Goal: Transaction & Acquisition: Book appointment/travel/reservation

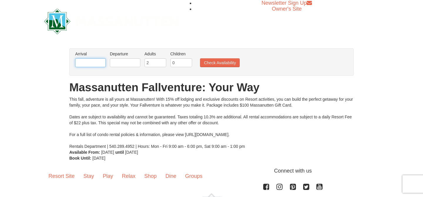
click at [104, 63] on input "text" at bounding box center [90, 62] width 31 height 9
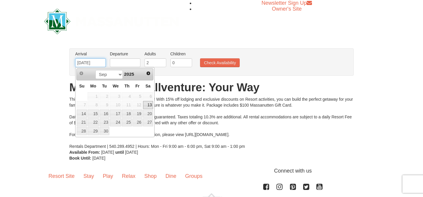
type input "[DATE]"
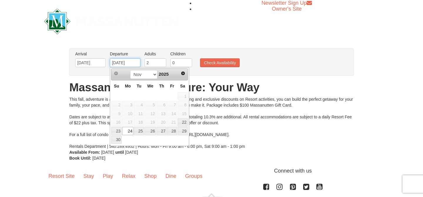
type input "[DATE]"
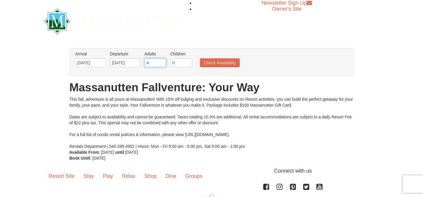
type input "4"
click at [200, 58] on button "Check Availability" at bounding box center [220, 62] width 40 height 9
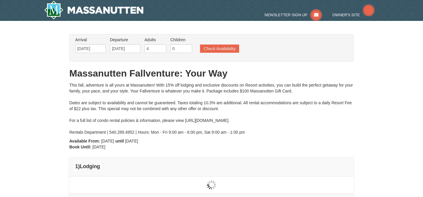
type input "[DATE]"
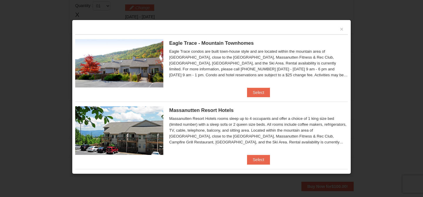
scroll to position [180, 0]
click at [268, 91] on button "Select" at bounding box center [258, 92] width 23 height 9
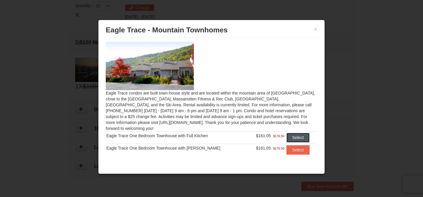
click at [296, 134] on button "Select" at bounding box center [298, 137] width 23 height 9
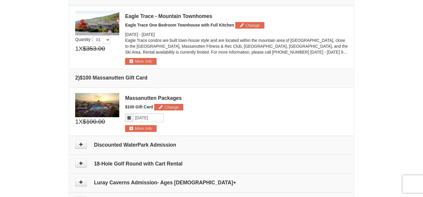
scroll to position [168, 0]
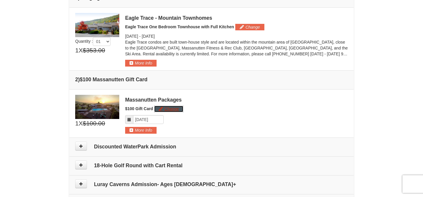
click at [177, 109] on button "Change" at bounding box center [168, 109] width 29 height 6
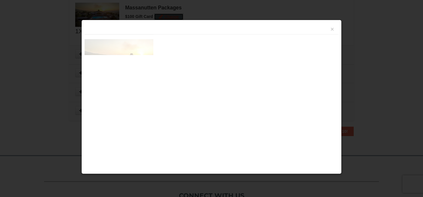
scroll to position [263, 0]
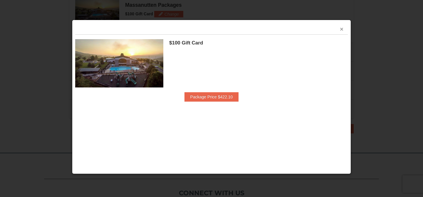
click at [343, 29] on button "×" at bounding box center [342, 29] width 4 height 6
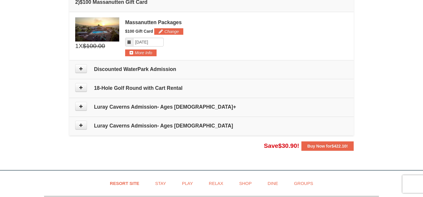
scroll to position [242, 0]
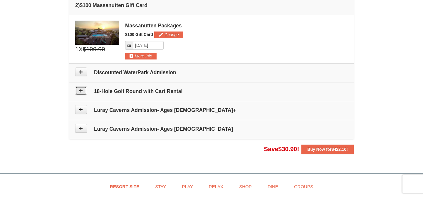
click at [80, 92] on button at bounding box center [81, 90] width 12 height 9
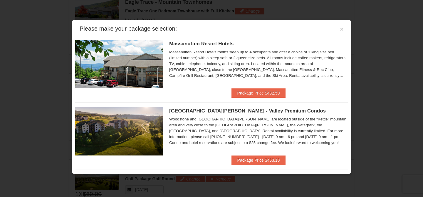
scroll to position [181, 0]
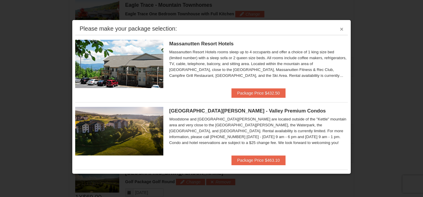
click at [341, 27] on button "×" at bounding box center [342, 29] width 4 height 6
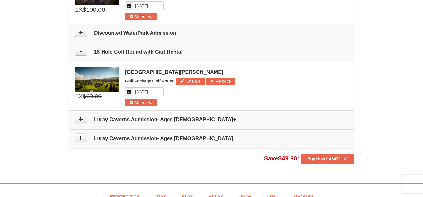
scroll to position [286, 0]
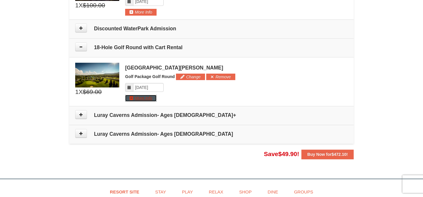
click at [150, 98] on button "More Info" at bounding box center [140, 98] width 31 height 6
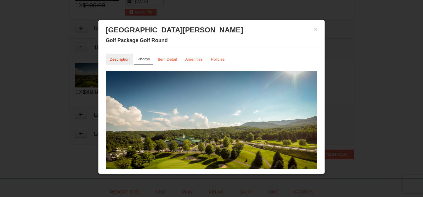
click at [127, 62] on link "Description" at bounding box center [120, 58] width 28 height 11
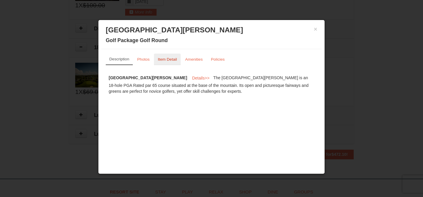
click at [163, 60] on small "Item Detail" at bounding box center [167, 59] width 19 height 4
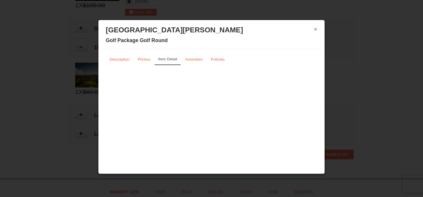
click at [314, 31] on button "×" at bounding box center [316, 29] width 4 height 6
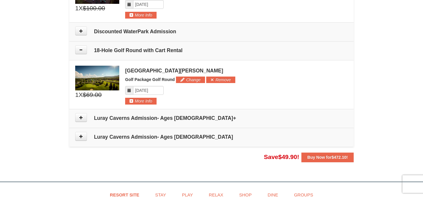
scroll to position [285, 0]
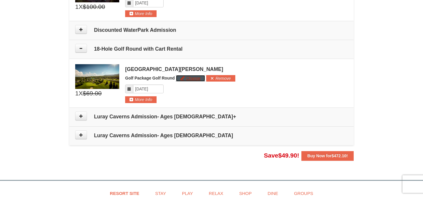
click at [195, 80] on button "Change" at bounding box center [190, 78] width 29 height 6
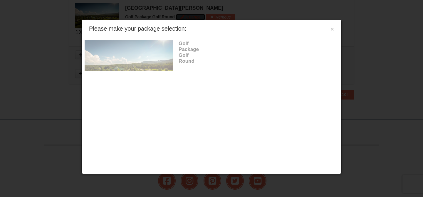
scroll to position [349, 0]
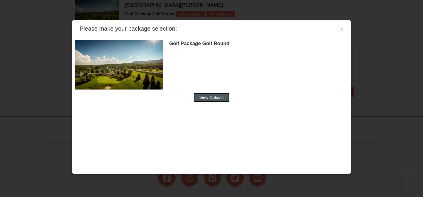
click at [208, 101] on button "View Options" at bounding box center [212, 97] width 36 height 9
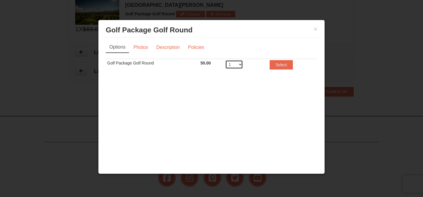
click at [242, 63] on select "1 2 3 4 5 6 7 8 9 10 11 12 13 14 15 16 17 18 19 20" at bounding box center [234, 64] width 18 height 9
select select "4"
click at [225, 60] on select "1 2 3 4 5 6 7 8 9 10 11 12 13 14 15 16 17 18 19 20" at bounding box center [234, 64] width 18 height 9
click at [286, 63] on button "Select" at bounding box center [281, 64] width 23 height 9
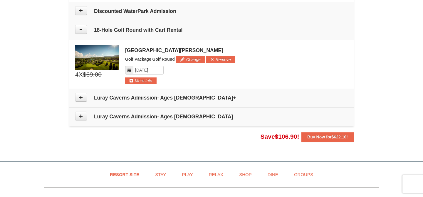
scroll to position [304, 0]
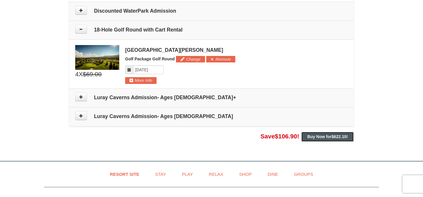
click at [329, 135] on strong "Buy Now for $622.10 !" at bounding box center [327, 136] width 41 height 5
click at [332, 135] on span "$622.10" at bounding box center [339, 136] width 15 height 5
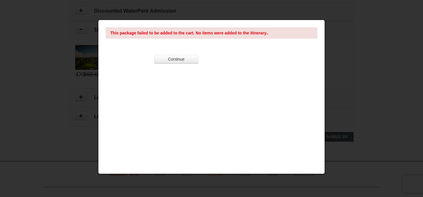
click at [327, 137] on div at bounding box center [211, 98] width 423 height 197
click at [185, 59] on button "Continue" at bounding box center [176, 59] width 44 height 9
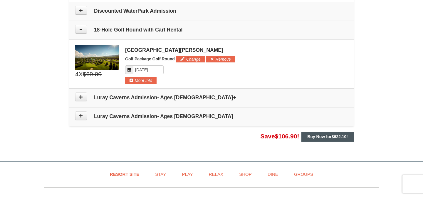
click at [319, 135] on strong "Buy Now for $622.10 !" at bounding box center [327, 136] width 41 height 5
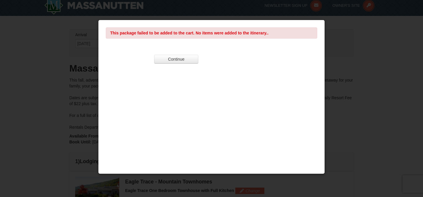
scroll to position [0, 0]
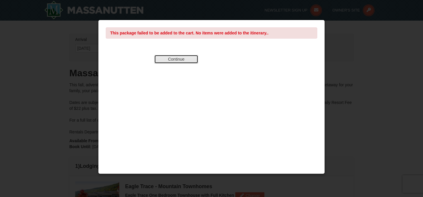
click at [178, 60] on button "Continue" at bounding box center [176, 59] width 44 height 9
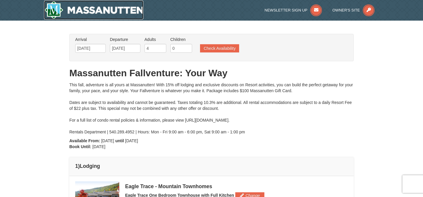
click at [88, 11] on img at bounding box center [93, 10] width 99 height 19
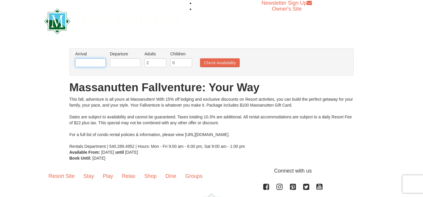
click at [91, 59] on input "text" at bounding box center [90, 62] width 31 height 9
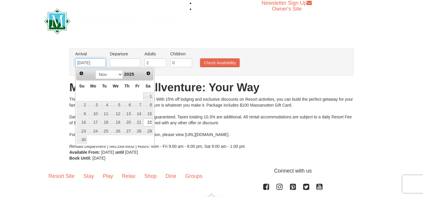
type input "[DATE]"
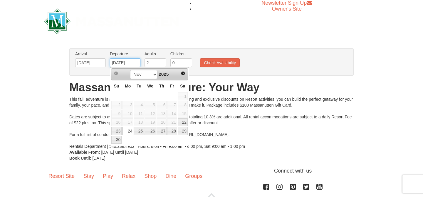
type input "[DATE]"
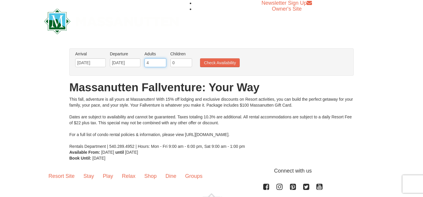
type input "4"
click at [200, 58] on button "Check Availability" at bounding box center [220, 62] width 40 height 9
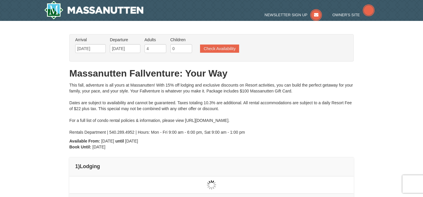
type input "[DATE]"
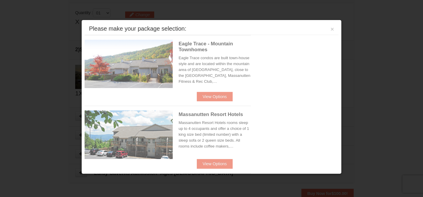
scroll to position [180, 0]
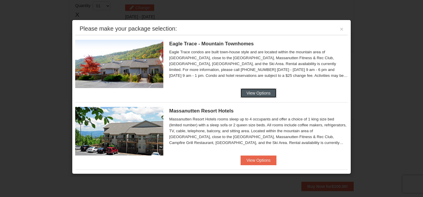
click at [267, 92] on button "View Options" at bounding box center [259, 92] width 36 height 9
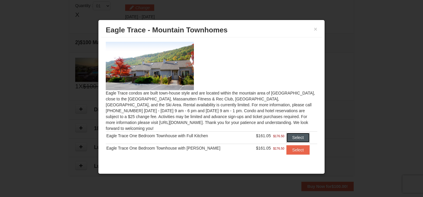
click at [296, 133] on button "Select" at bounding box center [298, 137] width 23 height 9
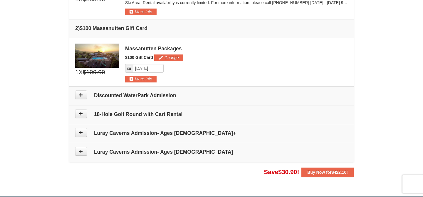
scroll to position [220, 0]
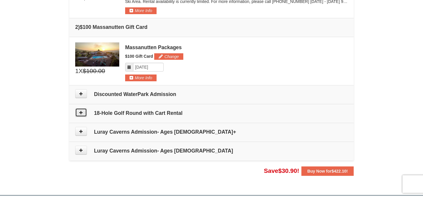
click at [83, 114] on button at bounding box center [81, 112] width 12 height 9
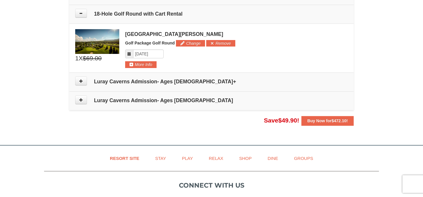
scroll to position [324, 0]
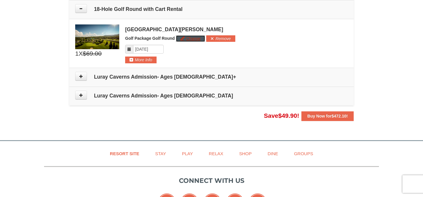
click at [188, 39] on button "Change" at bounding box center [190, 38] width 29 height 6
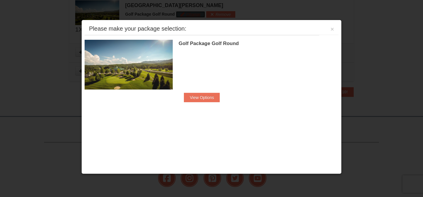
scroll to position [349, 0]
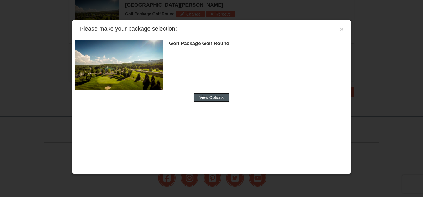
click at [203, 96] on button "View Options" at bounding box center [212, 97] width 36 height 9
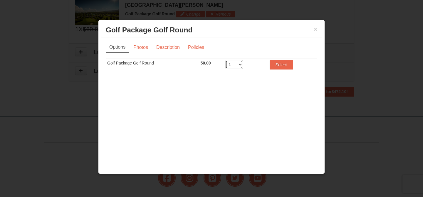
click at [235, 63] on select "1 2 3 4 5 6 7 8 9 10 11 12 13 14 15 16 17 18 19 20" at bounding box center [234, 64] width 18 height 9
select select "4"
click at [225, 60] on select "1 2 3 4 5 6 7 8 9 10 11 12 13 14 15 16 17 18 19 20" at bounding box center [234, 64] width 18 height 9
click at [286, 63] on button "Select" at bounding box center [281, 64] width 23 height 9
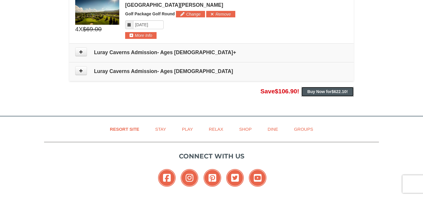
click at [322, 93] on strong "Buy Now for $622.10 !" at bounding box center [327, 91] width 41 height 5
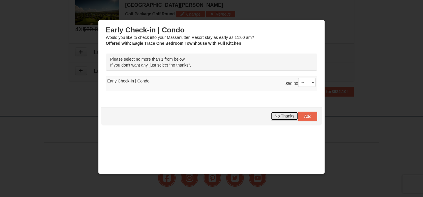
click at [288, 115] on span "No Thanks" at bounding box center [285, 115] width 20 height 5
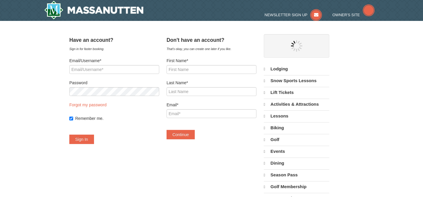
select select "9"
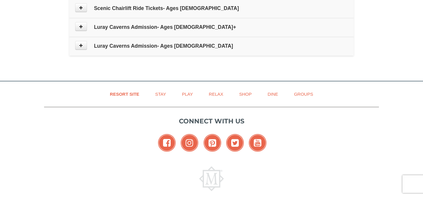
type input "[DATE]"
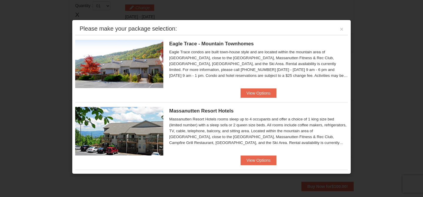
scroll to position [334, 0]
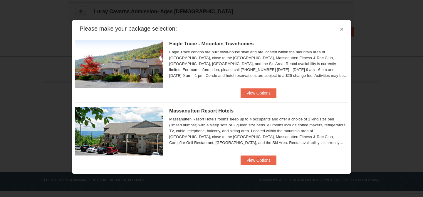
click at [341, 29] on button "×" at bounding box center [342, 29] width 4 height 6
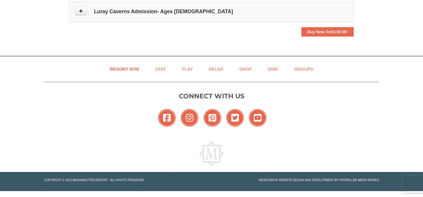
scroll to position [0, 0]
